Goal: Find specific page/section

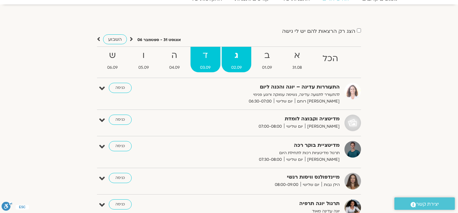
click at [199, 59] on strong "ד" at bounding box center [205, 55] width 30 height 14
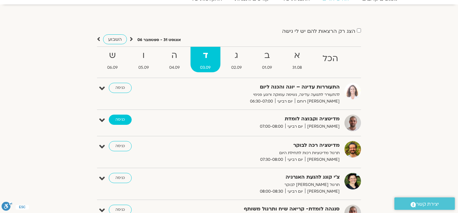
click at [119, 120] on link "כניסה" at bounding box center [120, 119] width 23 height 10
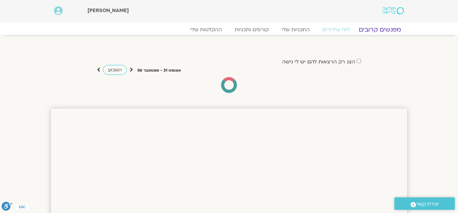
click at [373, 31] on link "מפגשים קרובים" at bounding box center [380, 30] width 58 height 8
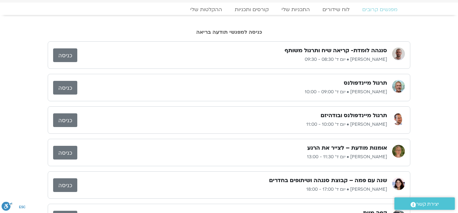
scroll to position [26, 0]
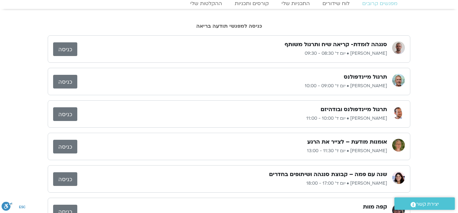
click at [64, 47] on link "כניסה" at bounding box center [65, 49] width 24 height 14
